Goal: Transaction & Acquisition: Purchase product/service

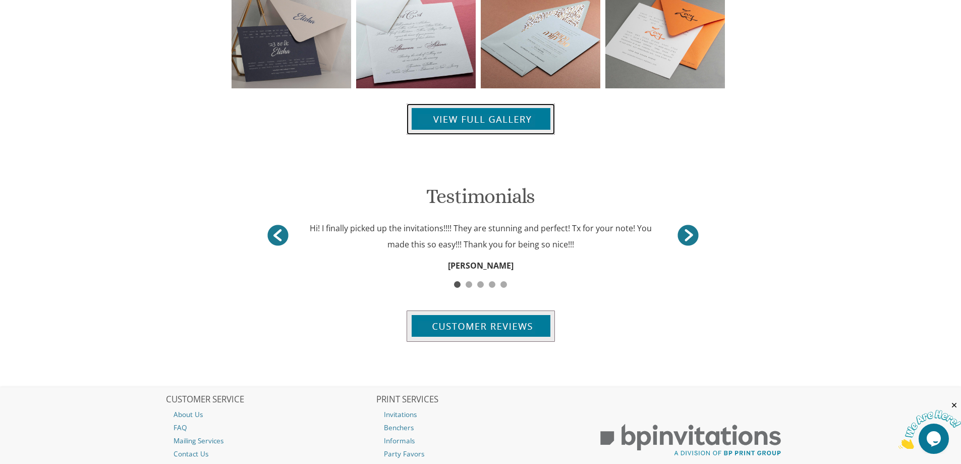
click at [463, 107] on img at bounding box center [481, 118] width 148 height 31
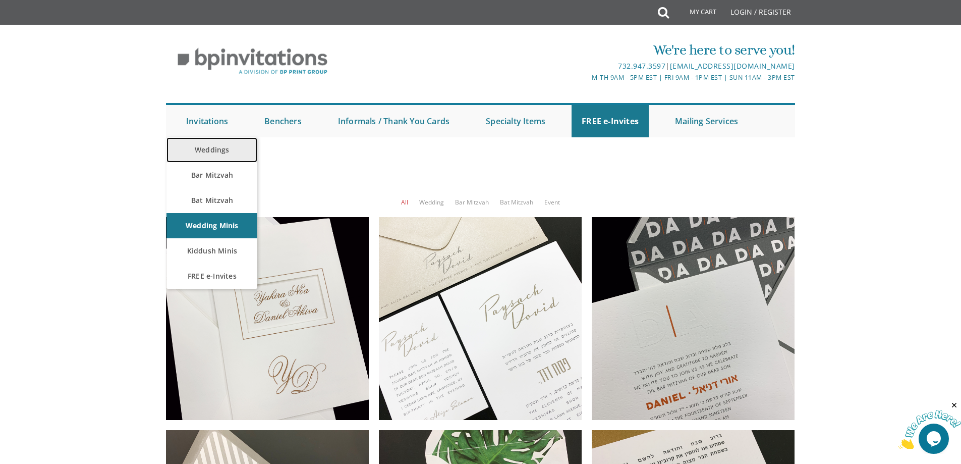
click at [221, 140] on link "Weddings" at bounding box center [211, 149] width 91 height 25
click at [223, 147] on link "Weddings" at bounding box center [211, 149] width 91 height 25
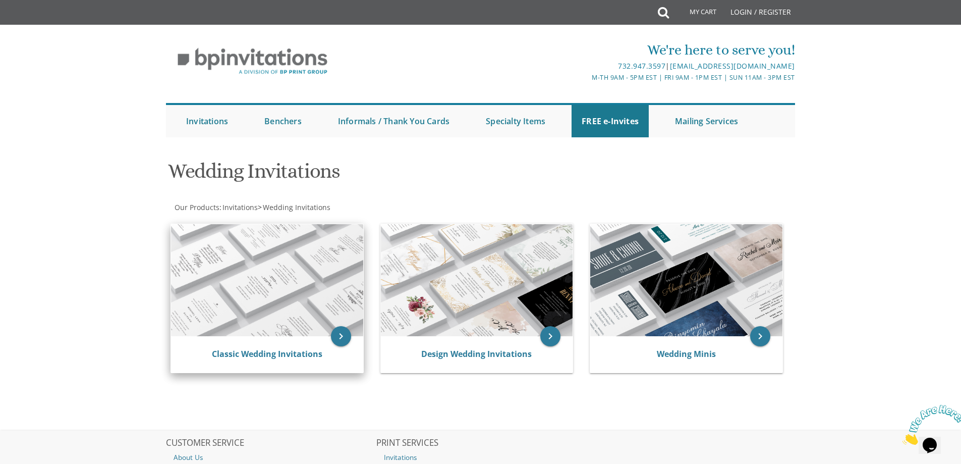
click at [330, 254] on img at bounding box center [267, 280] width 192 height 112
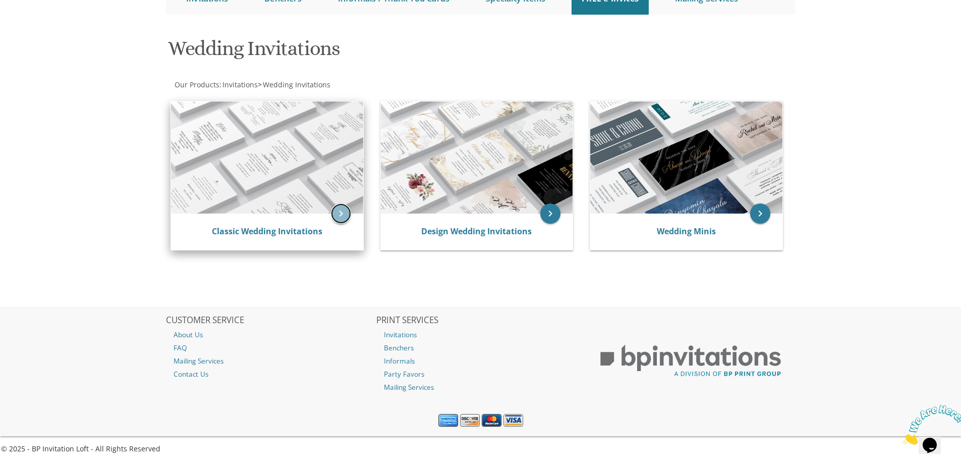
click at [342, 210] on icon "keyboard_arrow_right" at bounding box center [341, 213] width 20 height 20
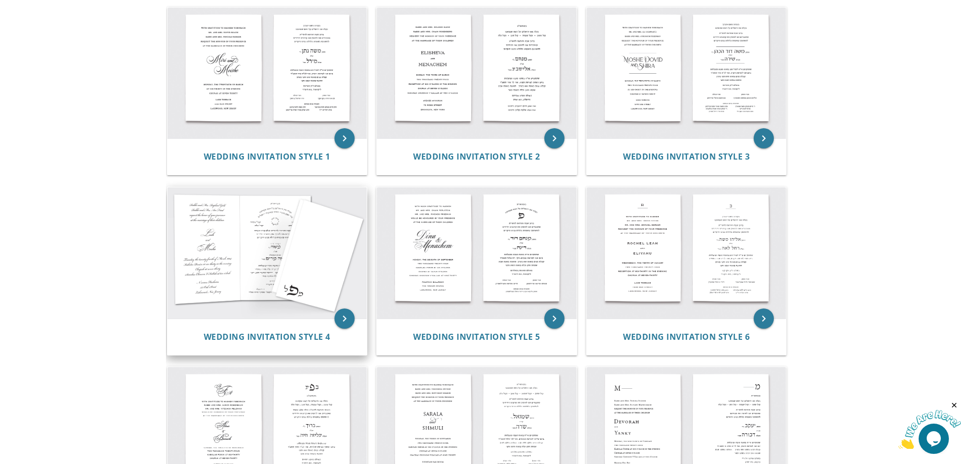
scroll to position [88, 0]
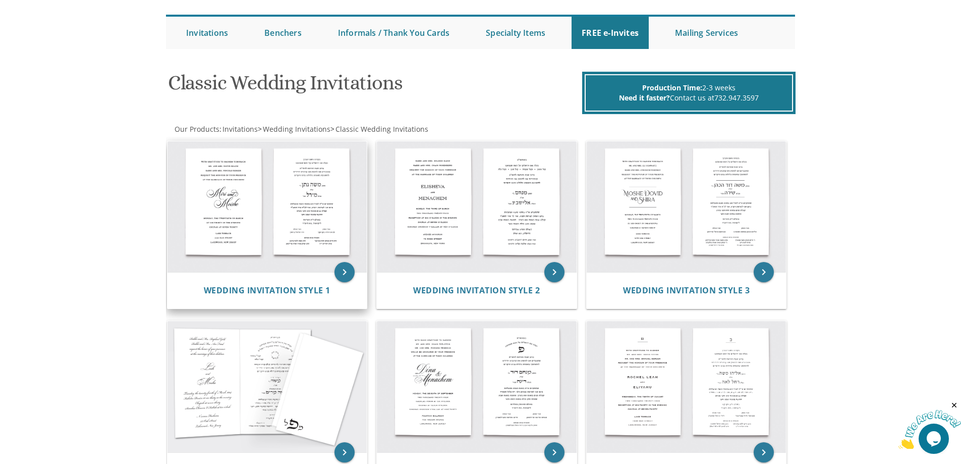
click at [307, 216] on img at bounding box center [267, 206] width 200 height 131
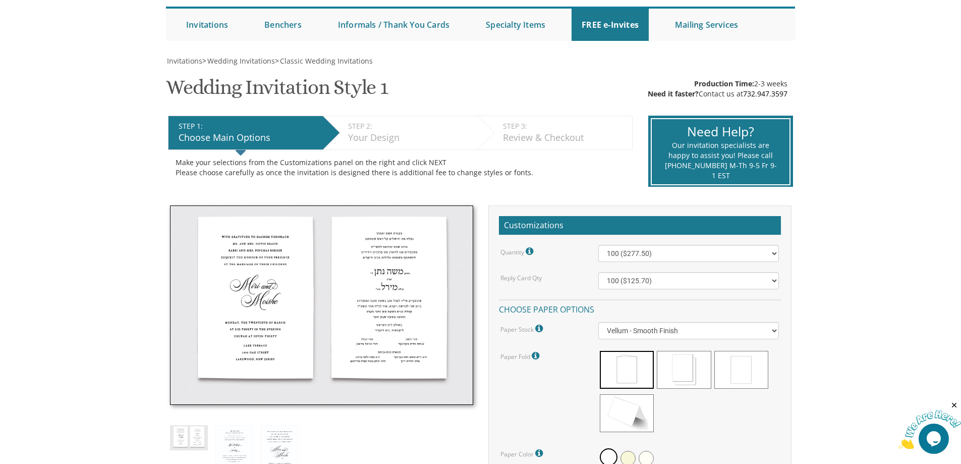
scroll to position [101, 0]
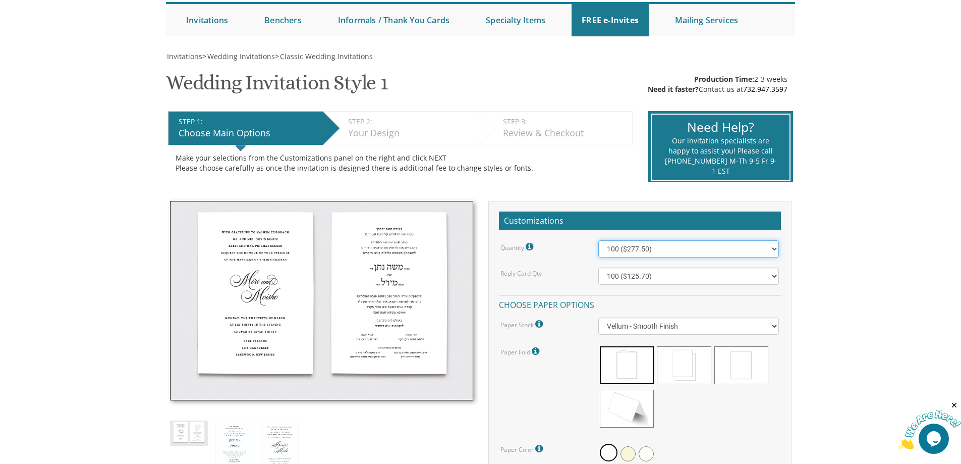
click at [700, 252] on select "100 ($277.50) 200 ($330.45) 300 ($380.65) 400 ($432.70) 500 ($482.10) 600 ($534…" at bounding box center [688, 248] width 181 height 17
select select "1700"
click at [598, 240] on select "100 ($277.50) 200 ($330.45) 300 ($380.65) 400 ($432.70) 500 ($482.10) 600 ($534…" at bounding box center [688, 248] width 181 height 17
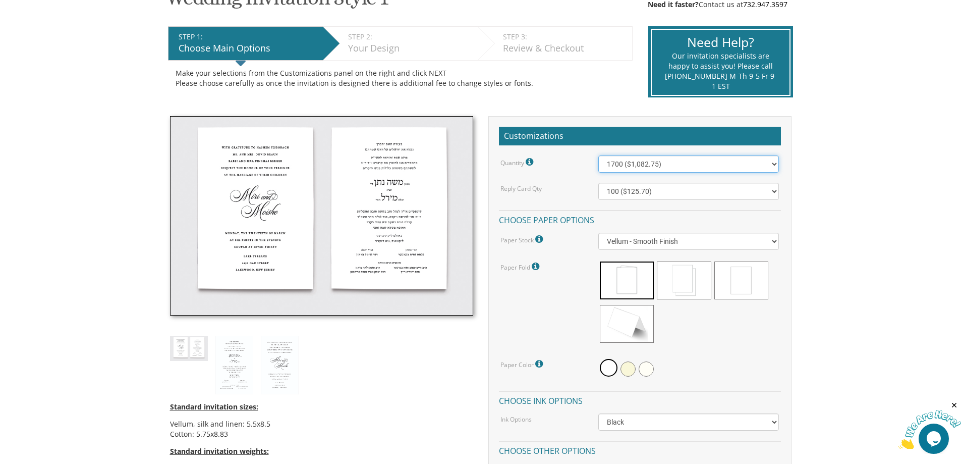
scroll to position [202, 0]
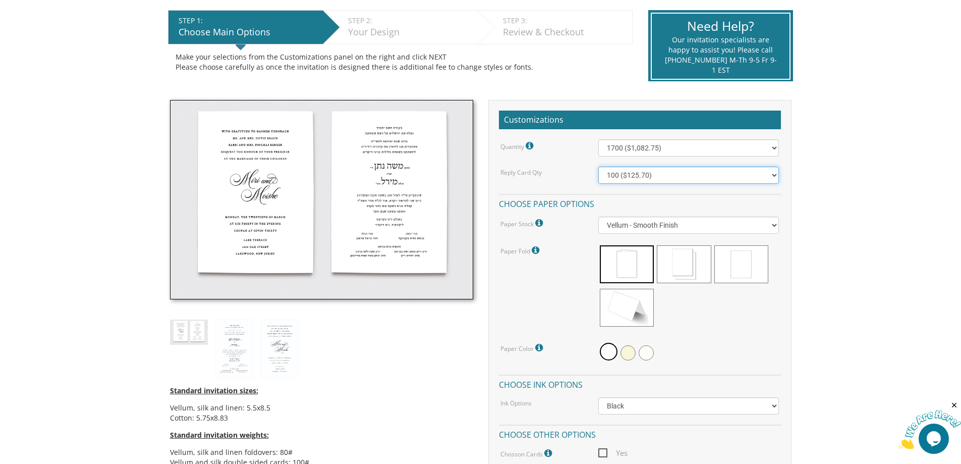
click at [669, 173] on select "100 ($125.70) 200 ($150.60) 300 ($177.95) 400 ($270.70) 500 ($225.30) 600 ($249…" at bounding box center [688, 174] width 181 height 17
select select "700"
click at [598, 166] on select "100 ($125.70) 200 ($150.60) 300 ($177.95) 400 ($270.70) 500 ($225.30) 600 ($249…" at bounding box center [688, 174] width 181 height 17
click at [704, 245] on span at bounding box center [684, 264] width 54 height 38
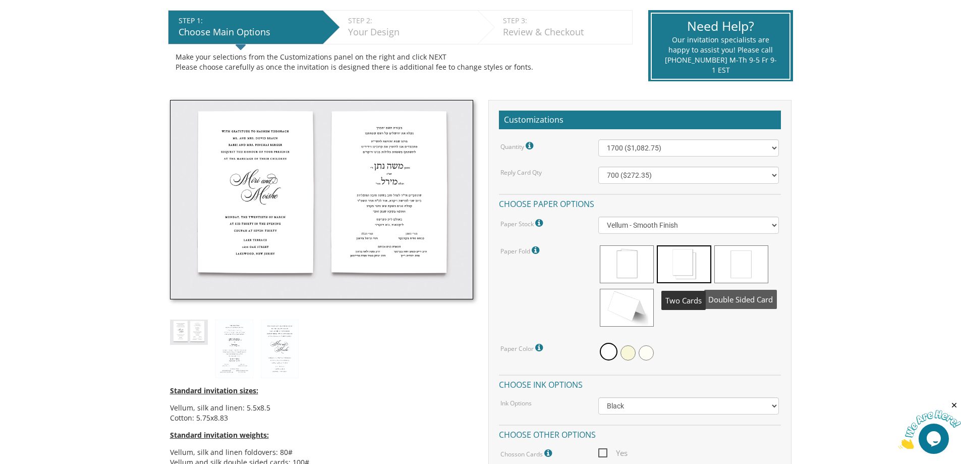
click at [746, 272] on span at bounding box center [741, 264] width 54 height 38
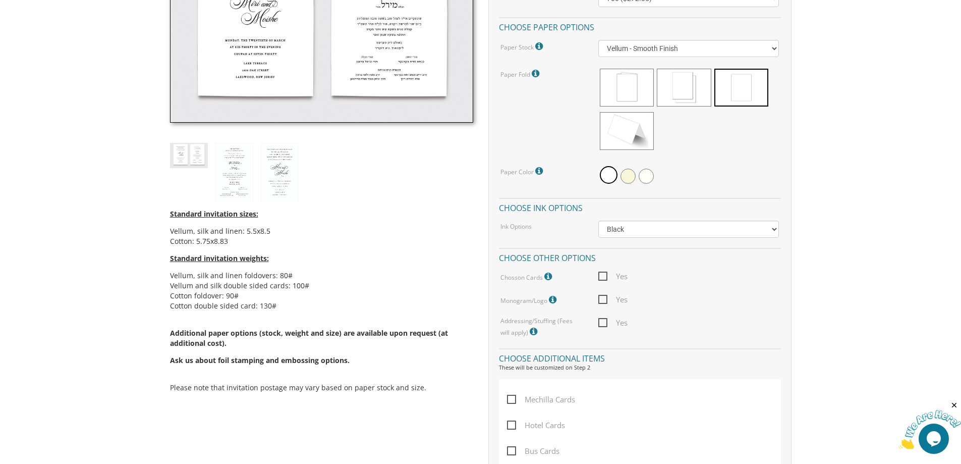
scroll to position [404, 0]
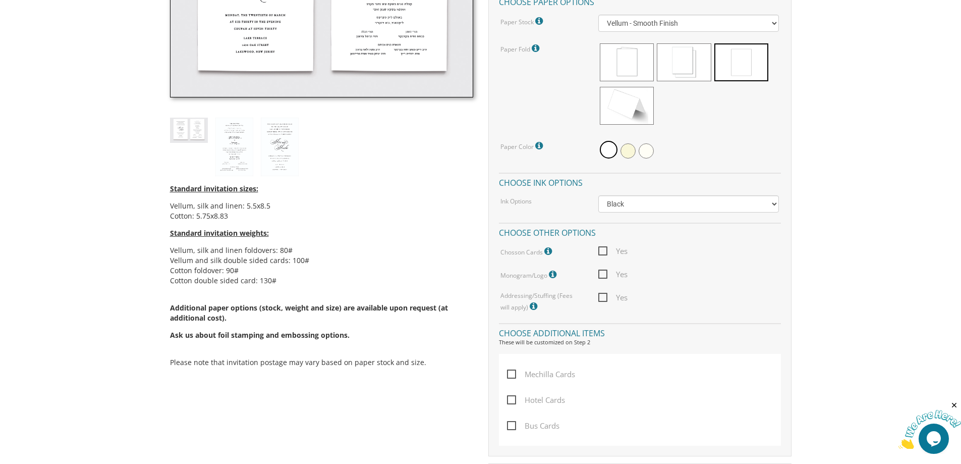
click at [608, 254] on span "Yes" at bounding box center [612, 251] width 29 height 13
click at [605, 253] on input "Yes" at bounding box center [601, 250] width 7 height 7
checkbox input "true"
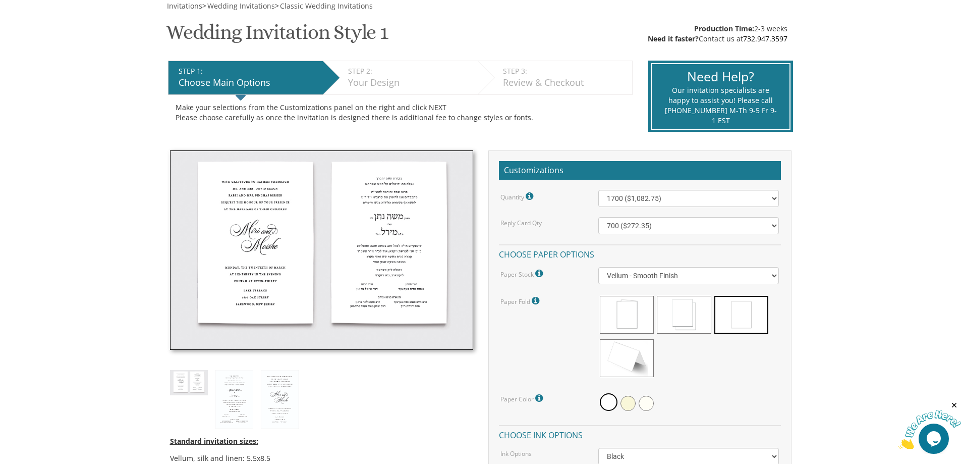
scroll to position [0, 0]
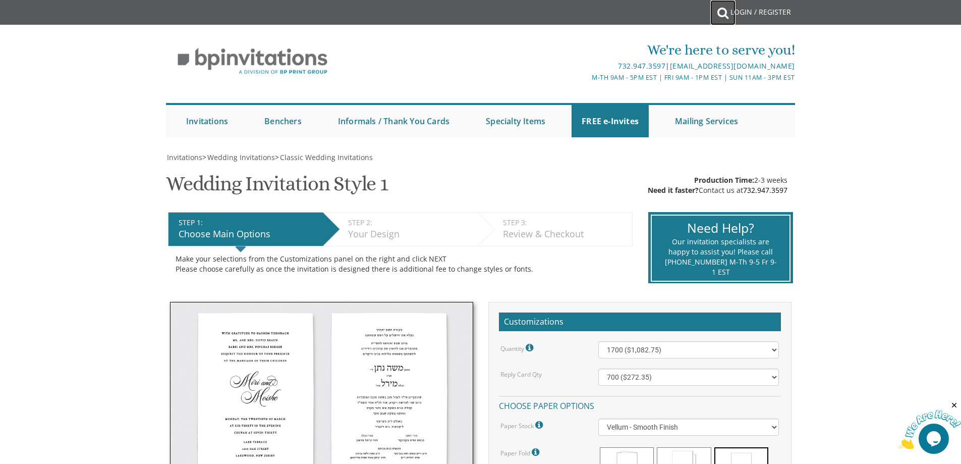
click at [722, 10] on icon at bounding box center [722, 13] width 11 height 20
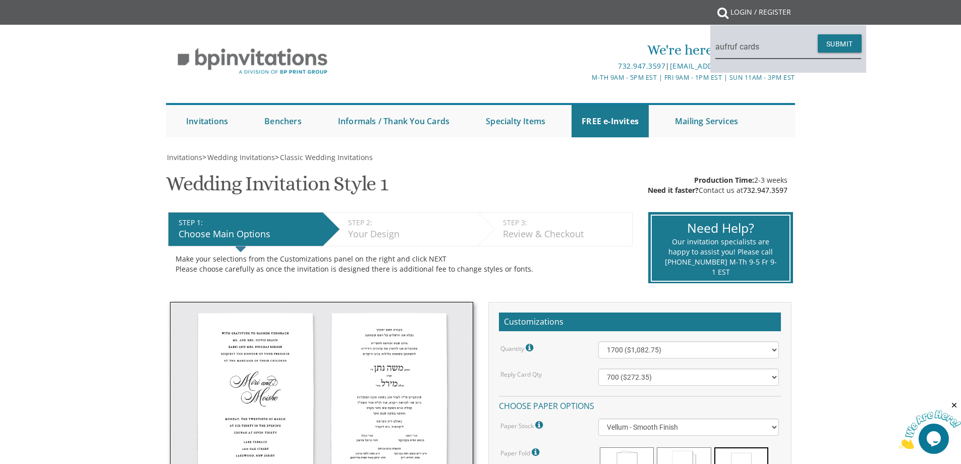
type input "aufruf cards"
click at [818, 34] on button "Submit" at bounding box center [840, 43] width 44 height 18
